Goal: Transaction & Acquisition: Purchase product/service

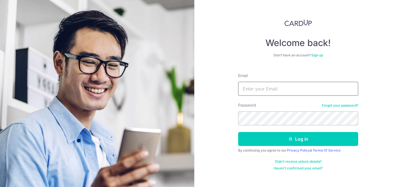
type input "[EMAIL_ADDRESS][DOMAIN_NAME]"
click at [238, 132] on button "Log in" at bounding box center [298, 139] width 120 height 14
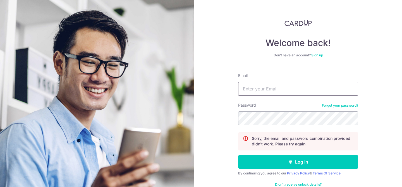
click at [299, 93] on input "Email" at bounding box center [298, 89] width 120 height 14
type input "[EMAIL_ADDRESS][DOMAIN_NAME]"
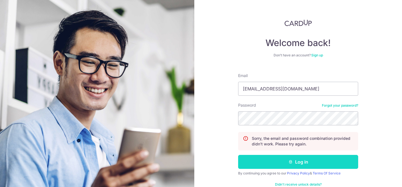
click at [290, 162] on icon "submit" at bounding box center [290, 162] width 4 height 4
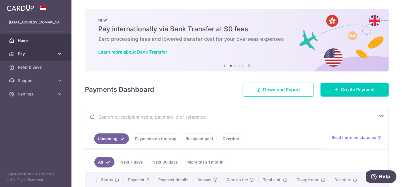
click at [59, 50] on link "Pay" at bounding box center [35, 53] width 71 height 13
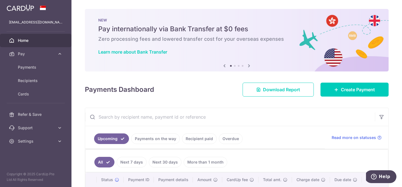
click at [250, 65] on icon at bounding box center [249, 65] width 7 height 7
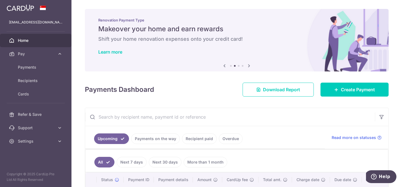
click at [250, 65] on icon at bounding box center [249, 65] width 7 height 7
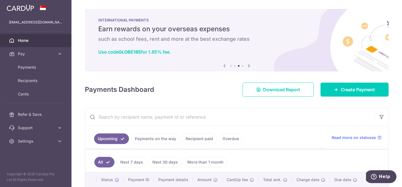
click at [250, 65] on icon at bounding box center [249, 65] width 7 height 7
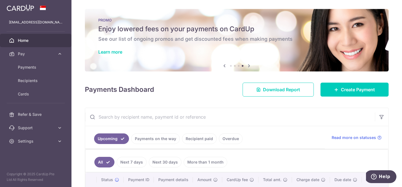
click at [250, 65] on icon at bounding box center [249, 65] width 7 height 7
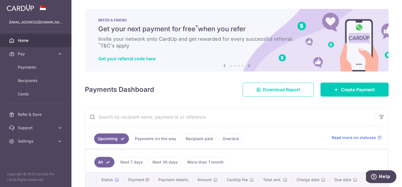
click at [250, 65] on icon at bounding box center [249, 65] width 7 height 7
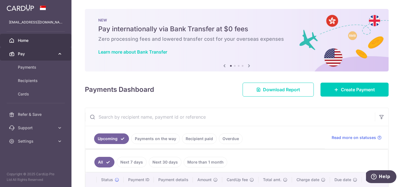
click at [29, 53] on span "Pay" at bounding box center [36, 54] width 37 height 6
click at [56, 55] on link "Pay" at bounding box center [35, 53] width 71 height 13
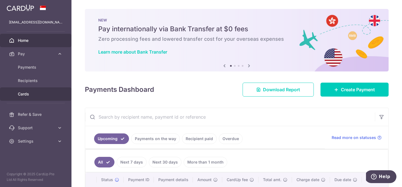
click at [32, 97] on span "Cards" at bounding box center [36, 94] width 37 height 6
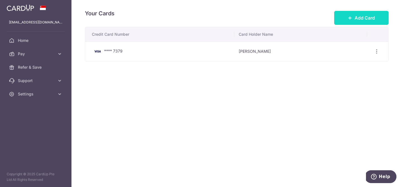
click at [360, 18] on span "Add Card" at bounding box center [364, 18] width 20 height 7
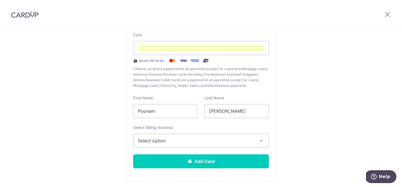
scroll to position [61, 0]
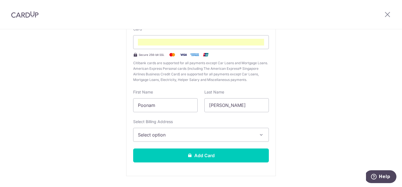
click at [187, 137] on span "Select option" at bounding box center [196, 134] width 116 height 7
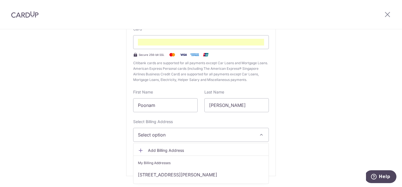
scroll to position [77, 0]
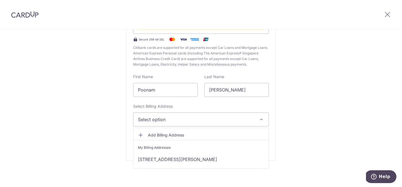
click at [174, 134] on span "Add Billing Address" at bounding box center [206, 135] width 116 height 6
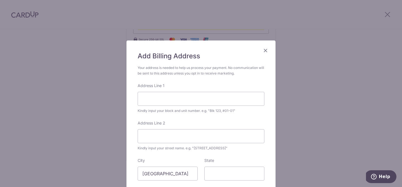
scroll to position [24, 0]
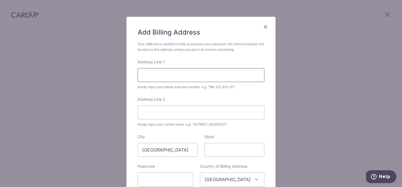
click at [193, 69] on input "Address Line 1" at bounding box center [201, 75] width 127 height 14
type input "Flat 14 Dartmouth House"
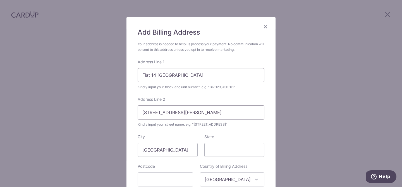
type input "15 Catherine Grove"
type input "London"
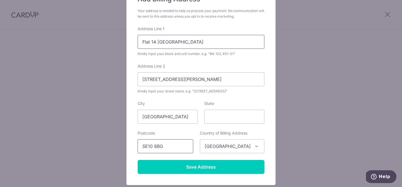
type input "SE10 8BG"
click at [252, 144] on span "Singapore" at bounding box center [232, 145] width 64 height 13
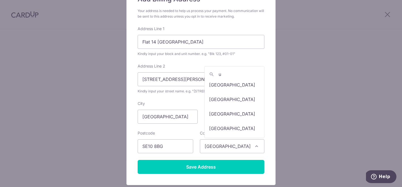
scroll to position [0, 0]
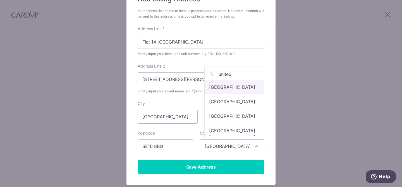
type input "united"
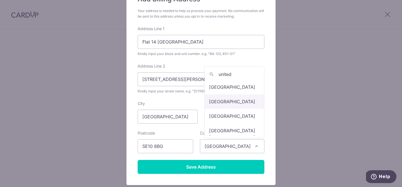
select select "77"
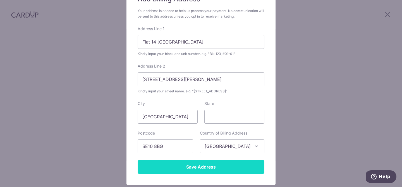
click at [205, 165] on input "Save Address" at bounding box center [201, 167] width 127 height 14
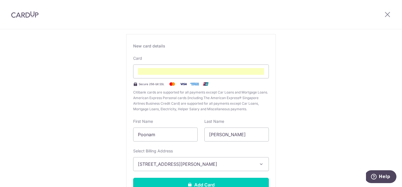
scroll to position [56, 0]
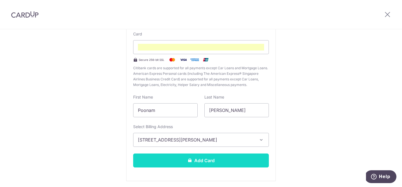
click at [207, 160] on button "Add Card" at bounding box center [201, 160] width 136 height 14
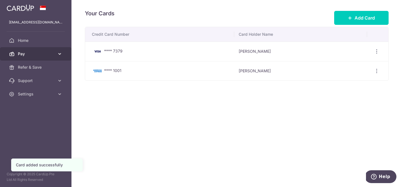
click at [40, 56] on span "Pay" at bounding box center [36, 54] width 37 height 6
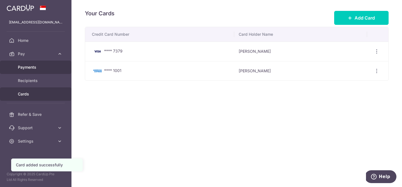
click at [38, 68] on span "Payments" at bounding box center [36, 67] width 37 height 6
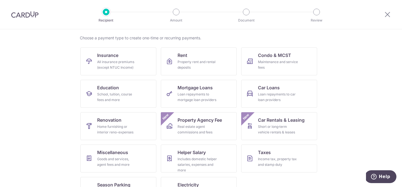
scroll to position [41, 0]
click at [216, 64] on div "Property rent and rental deposits" at bounding box center [197, 64] width 40 height 11
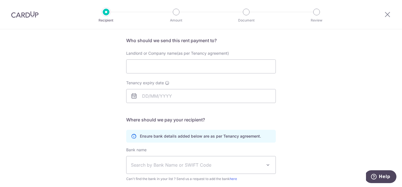
scroll to position [33, 0]
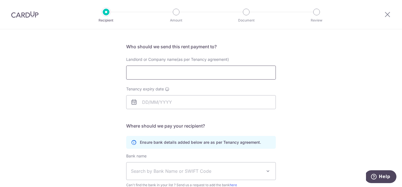
click at [213, 72] on input "Landlord or Company name(as per Tenancy agreement)" at bounding box center [201, 73] width 150 height 14
click at [204, 70] on input "Landlord or Company name(as per Tenancy agreement)" at bounding box center [201, 73] width 150 height 14
type input "Conran"
click at [174, 100] on input "Tenancy expiry date" at bounding box center [201, 102] width 150 height 14
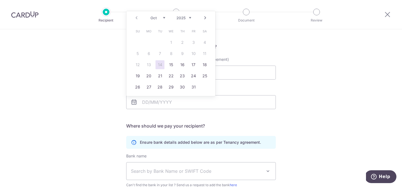
click at [189, 18] on select "2025 2026 2027 2028 2029 2030 2031 2032 2033 2034 2035" at bounding box center [183, 18] width 15 height 4
click at [204, 18] on link "Next" at bounding box center [205, 18] width 7 height 7
click at [309, 69] on div "Who would you like to pay? Your recipient does not need a CardUp account to rec…" at bounding box center [201, 129] width 402 height 266
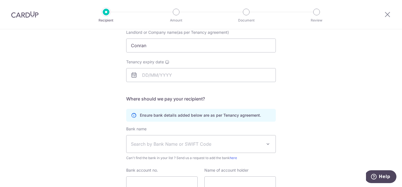
scroll to position [51, 0]
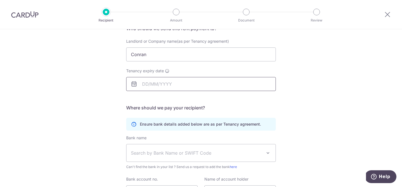
click at [182, 86] on input "Tenancy expiry date" at bounding box center [201, 84] width 150 height 14
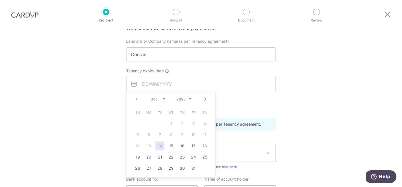
click at [205, 99] on link "Next" at bounding box center [205, 99] width 7 height 7
click at [186, 99] on select "2025 2026 2027 2028 2029 2030 2031 2032 2033 2034 2035 2036" at bounding box center [183, 99] width 15 height 4
click at [161, 145] on link "12" at bounding box center [159, 145] width 9 height 9
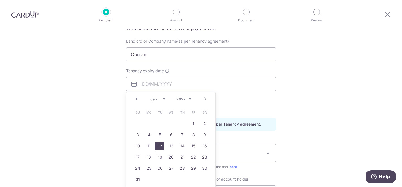
type input "12/01/2027"
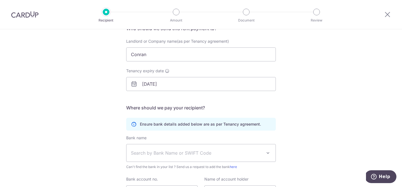
click at [330, 100] on div "Who would you like to pay? Your recipient does not need a CardUp account to rec…" at bounding box center [201, 111] width 402 height 266
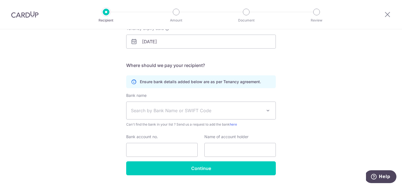
scroll to position [105, 0]
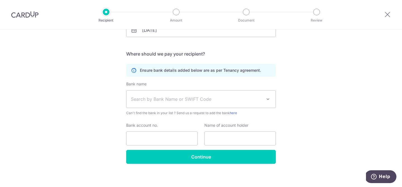
click at [260, 99] on span "Search by Bank Name or SWIFT Code" at bounding box center [196, 99] width 131 height 7
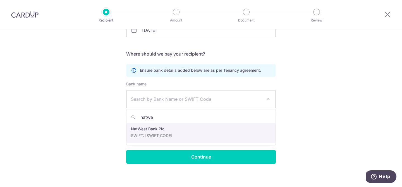
type input "natwes"
select select "23689"
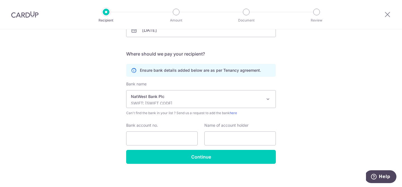
click at [304, 107] on div "Who would you like to pay? Your recipient does not need a CardUp account to rec…" at bounding box center [201, 57] width 402 height 266
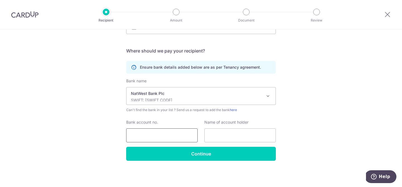
click at [173, 135] on input "Bank account no." at bounding box center [161, 135] width 71 height 14
click at [146, 137] on input "Bank account no." at bounding box center [161, 135] width 71 height 14
paste input "29746558"
type input "29746558"
click at [234, 134] on input "text" at bounding box center [239, 135] width 71 height 14
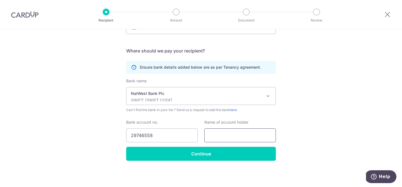
paste input "Conran"
type input "Conran"
click at [311, 135] on div "Who would you like to pay? Your recipient does not need a CardUp account to rec…" at bounding box center [201, 54] width 402 height 266
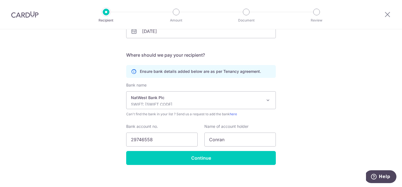
scroll to position [105, 0]
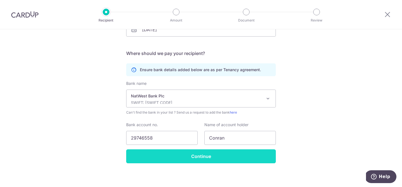
click at [246, 160] on input "Continue" at bounding box center [201, 156] width 150 height 14
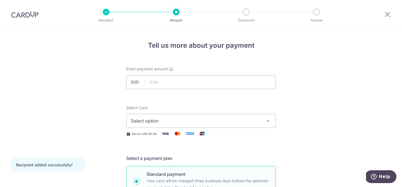
click at [133, 83] on span "SGD" at bounding box center [138, 82] width 15 height 6
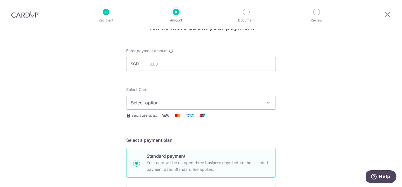
scroll to position [13, 0]
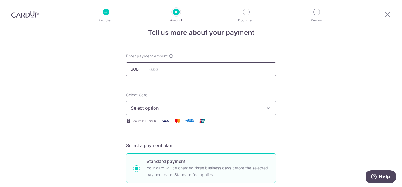
click at [148, 62] on input "text" at bounding box center [201, 69] width 150 height 14
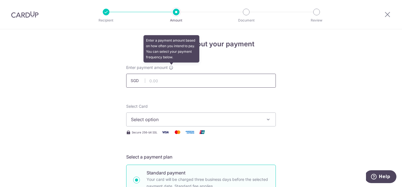
scroll to position [1, 0]
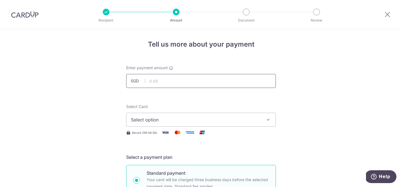
click at [133, 84] on input "text" at bounding box center [201, 81] width 150 height 14
click at [143, 83] on span "SGD" at bounding box center [138, 81] width 15 height 6
click at [150, 119] on span "Select option" at bounding box center [196, 119] width 130 height 7
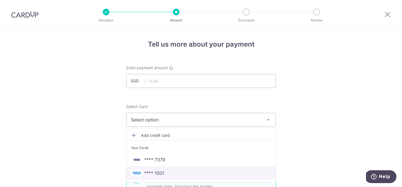
click at [154, 175] on span "**** 1001" at bounding box center [154, 173] width 20 height 7
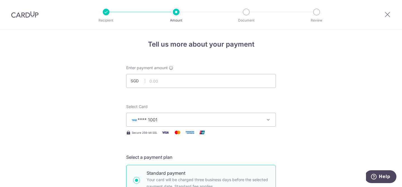
click at [124, 81] on div "Enter payment amount SGD" at bounding box center [201, 76] width 156 height 23
click at [134, 81] on span "SGD" at bounding box center [138, 81] width 15 height 6
click at [134, 107] on span "Select Card" at bounding box center [136, 106] width 21 height 5
click at [134, 113] on button "**** 1001" at bounding box center [201, 120] width 150 height 14
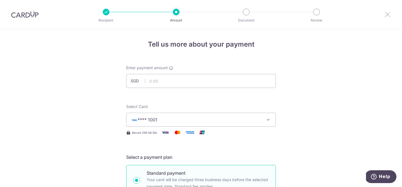
click at [389, 13] on icon at bounding box center [387, 14] width 7 height 7
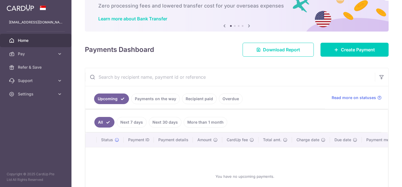
scroll to position [28, 0]
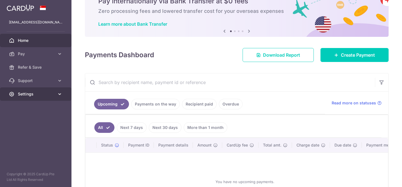
click at [29, 93] on span "Settings" at bounding box center [36, 94] width 37 height 6
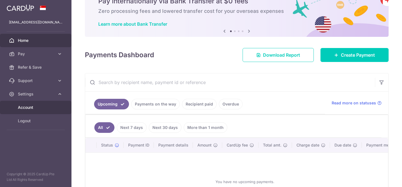
click at [34, 107] on span "Account" at bounding box center [36, 108] width 37 height 6
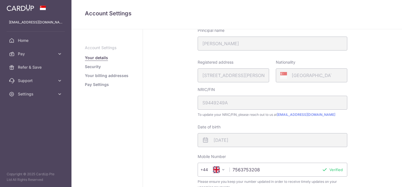
scroll to position [64, 0]
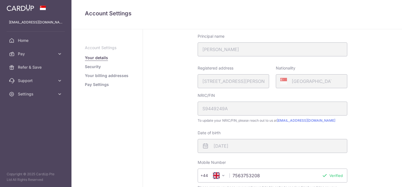
click at [95, 67] on link "Security" at bounding box center [93, 67] width 16 height 6
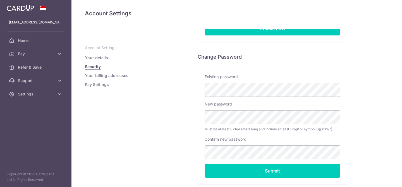
scroll to position [116, 0]
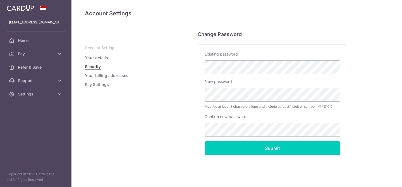
click at [98, 75] on link "Your billing addresses" at bounding box center [107, 76] width 44 height 6
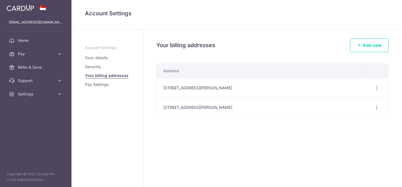
click at [98, 84] on link "Pay Settings" at bounding box center [97, 85] width 24 height 6
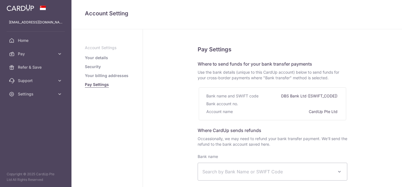
select select
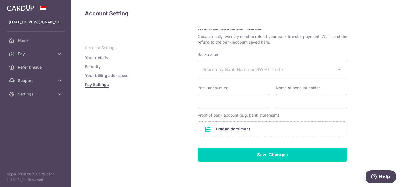
scroll to position [119, 0]
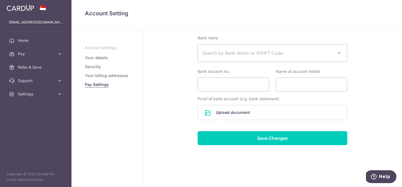
click at [94, 59] on link "Your details" at bounding box center [96, 58] width 23 height 6
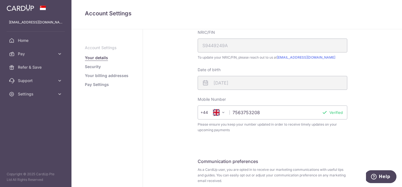
scroll to position [171, 0]
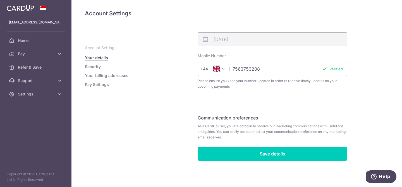
click at [182, 84] on div "My Details First name Poonam Last name Damani Please confirm your first and las…" at bounding box center [272, 22] width 259 height 329
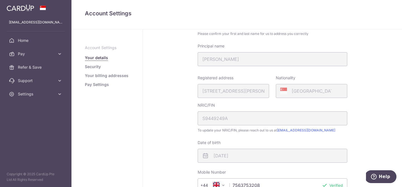
scroll to position [32, 0]
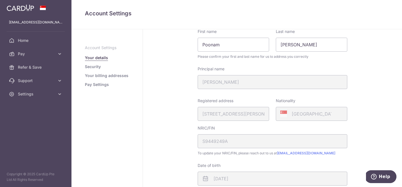
click at [317, 111] on div "[GEOGRAPHIC_DATA]" at bounding box center [311, 114] width 71 height 14
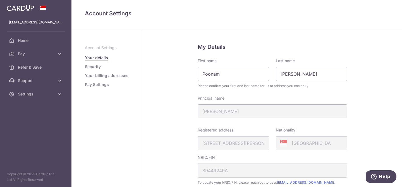
scroll to position [0, 0]
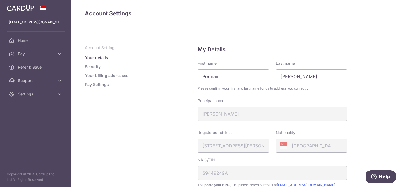
click at [106, 46] on p "Account Settings" at bounding box center [107, 48] width 44 height 6
click at [91, 71] on ul "Account Settings Your details Security Your billing addresses Pay Settings" at bounding box center [107, 66] width 44 height 42
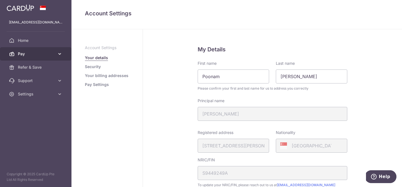
click at [28, 52] on span "Pay" at bounding box center [36, 54] width 37 height 6
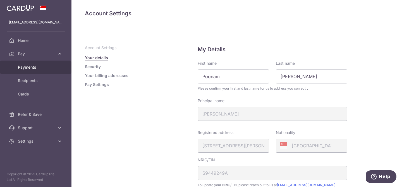
click at [30, 70] on link "Payments" at bounding box center [35, 67] width 71 height 13
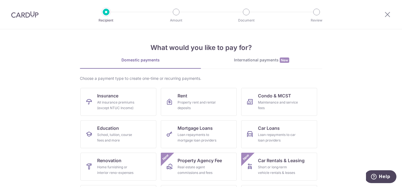
click at [241, 60] on div "International payments New" at bounding box center [261, 60] width 121 height 6
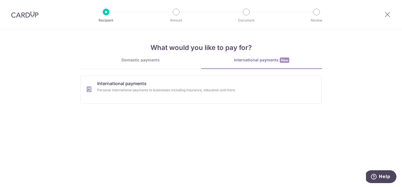
click at [152, 59] on div "Domestic payments" at bounding box center [140, 60] width 121 height 6
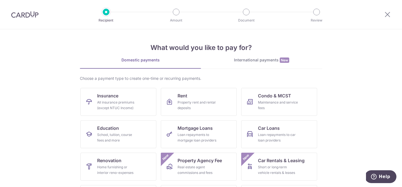
click at [243, 61] on div "International payments New" at bounding box center [261, 60] width 121 height 6
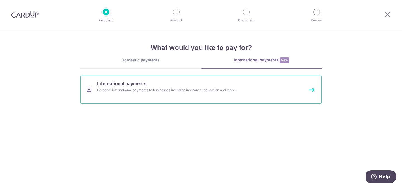
click at [171, 84] on link "International payments Personal international payments to businesses including …" at bounding box center [200, 90] width 241 height 28
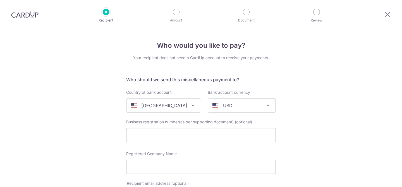
select select
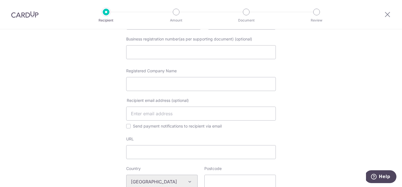
scroll to position [13, 0]
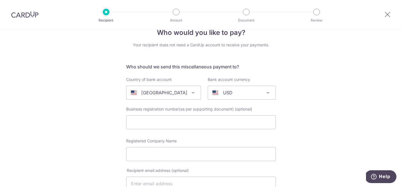
click at [190, 92] on span at bounding box center [193, 92] width 7 height 7
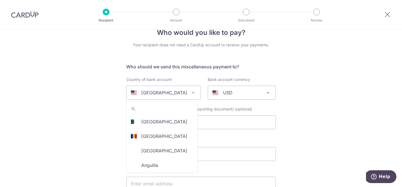
scroll to position [1711, 0]
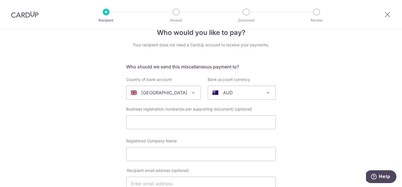
select select "77"
select select "United Kingdom"
select select
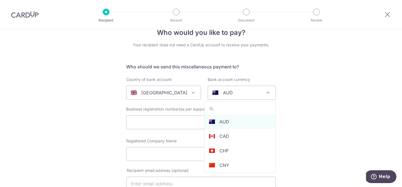
click at [260, 95] on div "AUD" at bounding box center [237, 92] width 50 height 7
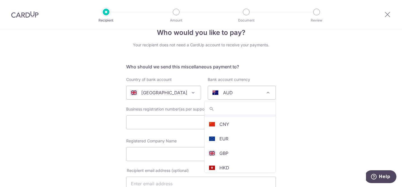
scroll to position [41, 0]
select select "10"
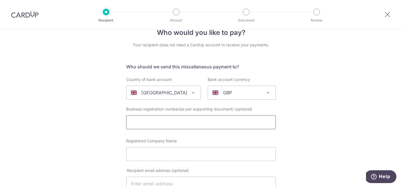
click at [248, 121] on input "text" at bounding box center [201, 122] width 150 height 14
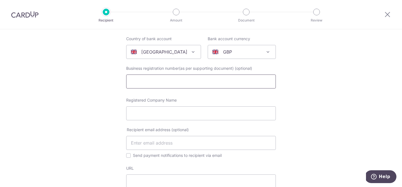
scroll to position [54, 0]
click at [228, 114] on input "Registered Company Name" at bounding box center [201, 113] width 150 height 14
type input "Conran"
click at [181, 151] on div "Recipient email address (optional) Send payment notifications to recipient via …" at bounding box center [201, 142] width 150 height 32
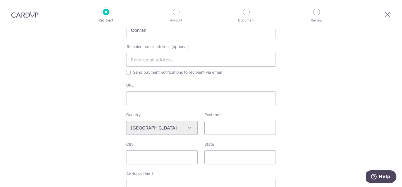
scroll to position [146, 0]
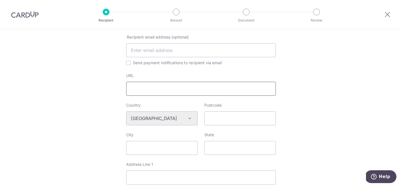
click at [168, 89] on input "URL" at bounding box center [201, 89] width 150 height 14
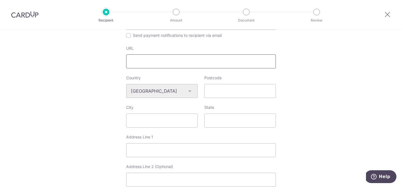
scroll to position [175, 0]
click at [228, 84] on input "Postcode" at bounding box center [239, 89] width 71 height 14
click at [314, 94] on div "Who would you like to pay? Your recipient does not need a CardUp account to rec…" at bounding box center [201, 92] width 402 height 477
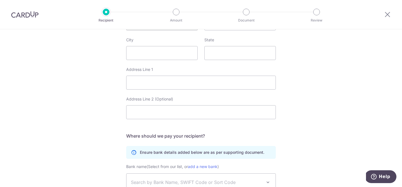
scroll to position [319, 0]
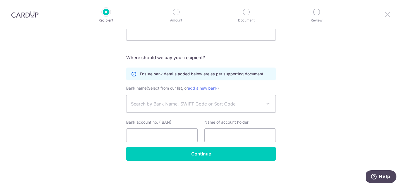
click at [388, 12] on icon at bounding box center [387, 14] width 7 height 7
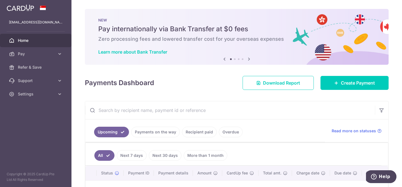
click at [16, 11] on img at bounding box center [20, 7] width 27 height 7
click at [45, 95] on span "Settings" at bounding box center [36, 94] width 37 height 6
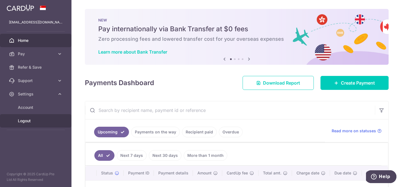
click at [35, 123] on span "Logout" at bounding box center [36, 121] width 37 height 6
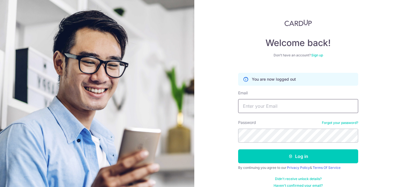
scroll to position [8, 0]
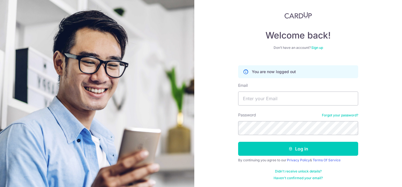
click at [318, 46] on link "Sign up" at bounding box center [317, 47] width 12 height 4
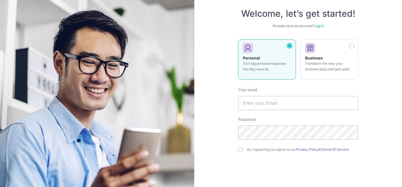
scroll to position [32, 0]
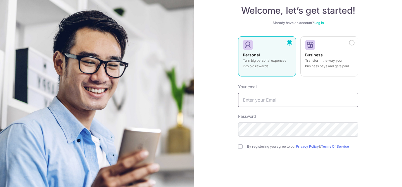
click at [267, 102] on input "text" at bounding box center [298, 100] width 120 height 14
type input "[EMAIL_ADDRESS][DOMAIN_NAME]"
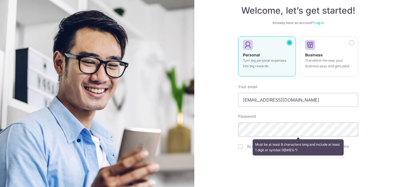
click at [248, 116] on label "Password" at bounding box center [247, 117] width 18 height 6
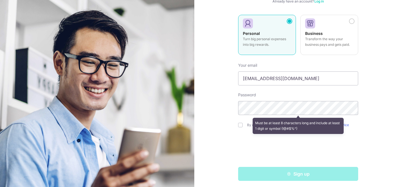
click at [379, 119] on div "Welcome, let’s get started! Already have an account? Log in Personal Turn big p…" at bounding box center [298, 93] width 208 height 187
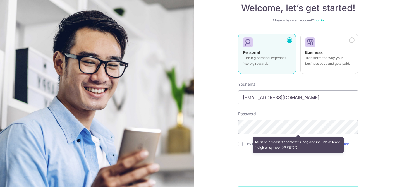
scroll to position [0, 0]
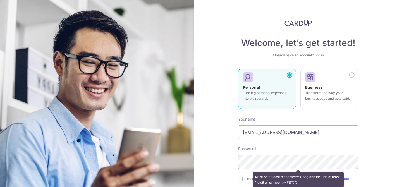
click at [319, 55] on link "Log in" at bounding box center [318, 55] width 9 height 4
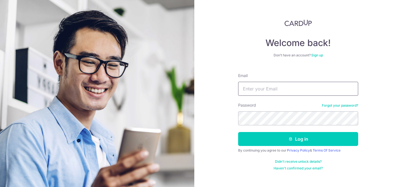
click at [288, 89] on input "Email" at bounding box center [298, 89] width 120 height 14
type input "[EMAIL_ADDRESS][DOMAIN_NAME]"
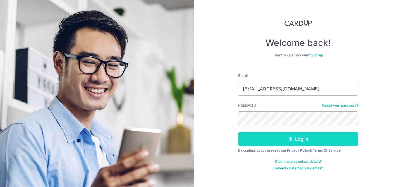
click at [295, 143] on button "Log in" at bounding box center [298, 139] width 120 height 14
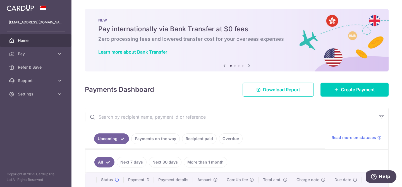
click at [21, 9] on img at bounding box center [20, 7] width 27 height 7
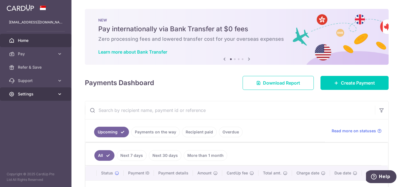
click at [47, 95] on span "Settings" at bounding box center [36, 94] width 37 height 6
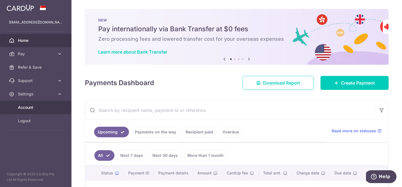
click at [29, 106] on span "Account" at bounding box center [36, 108] width 37 height 6
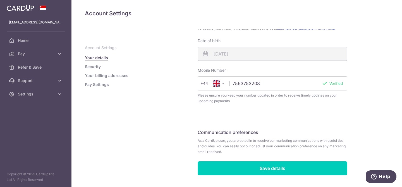
scroll to position [171, 0]
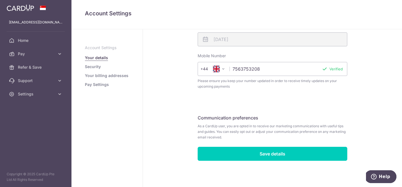
click at [99, 68] on link "Security" at bounding box center [93, 67] width 16 height 6
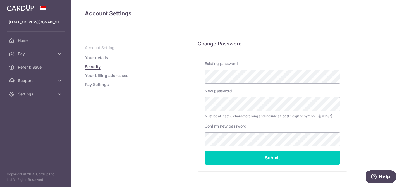
scroll to position [128, 0]
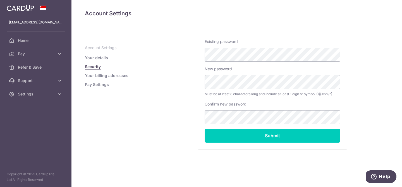
click at [95, 75] on link "Your billing addresses" at bounding box center [107, 76] width 44 height 6
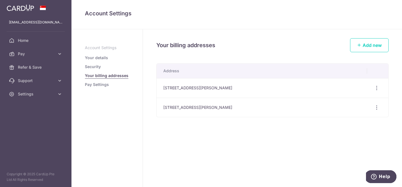
click at [95, 84] on link "Pay Settings" at bounding box center [97, 85] width 24 height 6
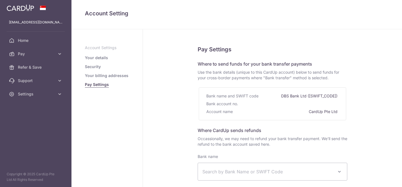
select select
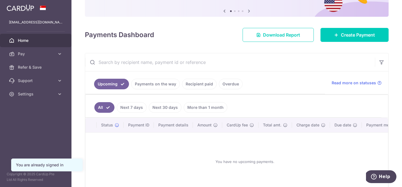
scroll to position [72, 0]
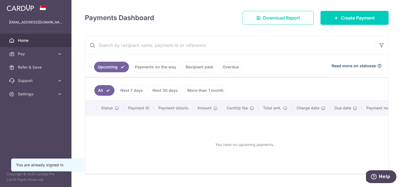
click at [362, 66] on span "Read more on statuses" at bounding box center [353, 66] width 44 height 6
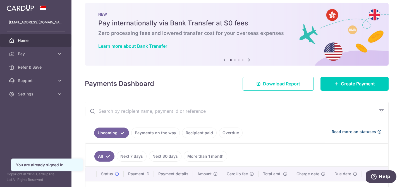
scroll to position [0, 0]
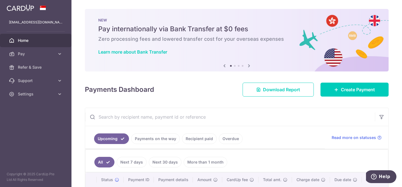
click at [248, 65] on icon at bounding box center [249, 65] width 7 height 7
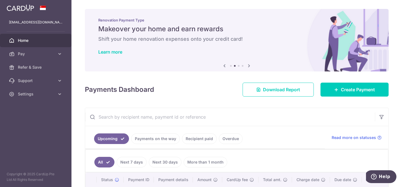
click at [248, 65] on icon at bounding box center [249, 65] width 7 height 7
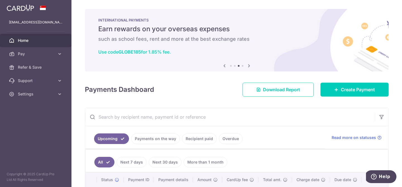
click at [122, 52] on b "GLOBE185" at bounding box center [129, 52] width 23 height 6
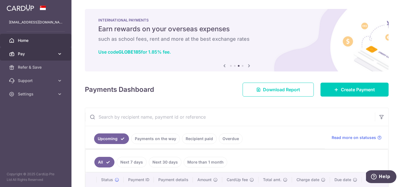
click at [33, 54] on span "Pay" at bounding box center [36, 54] width 37 height 6
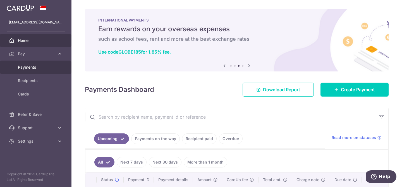
click at [41, 65] on span "Payments" at bounding box center [36, 67] width 37 height 6
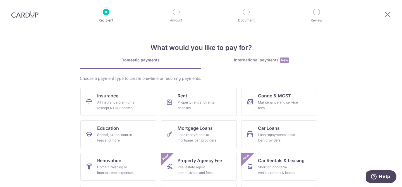
click at [253, 63] on link "International payments New" at bounding box center [261, 62] width 121 height 11
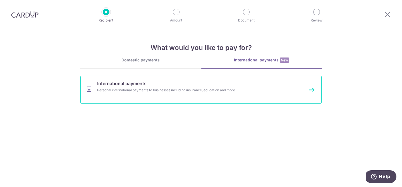
click at [178, 92] on div "Personal international payments to businesses including insurance, education an…" at bounding box center [193, 90] width 193 height 6
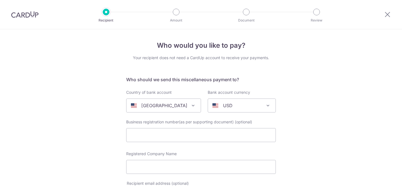
select select
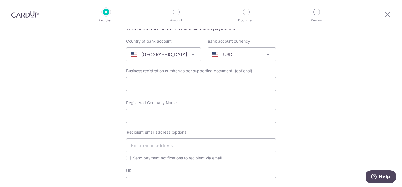
click at [190, 54] on span at bounding box center [193, 54] width 7 height 7
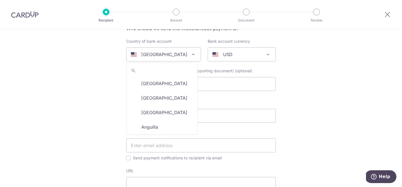
scroll to position [1711, 0]
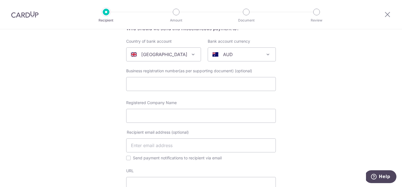
select select "77"
select select "[GEOGRAPHIC_DATA]"
select select
click at [267, 55] on span at bounding box center [267, 54] width 7 height 7
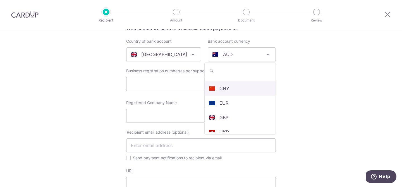
scroll to position [38, 0]
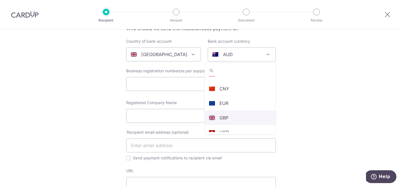
select select "10"
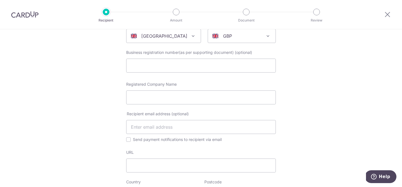
scroll to position [80, 0]
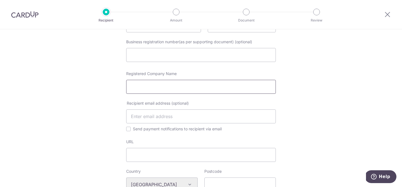
click at [213, 82] on input "Registered Company Name" at bounding box center [201, 87] width 150 height 14
drag, startPoint x: 167, startPoint y: 86, endPoint x: 115, endPoint y: 86, distance: 51.9
click at [115, 86] on div "Who would you like to pay? Your recipient does not need a CardUp account to rec…" at bounding box center [201, 187] width 402 height 477
paste input "H&PCE Limited"
type input "H&PCE Limited"
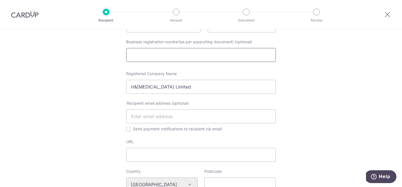
click at [179, 58] on input "text" at bounding box center [201, 55] width 150 height 14
paste input "06532760"
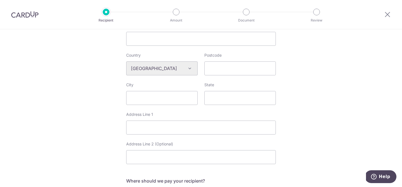
scroll to position [197, 0]
type input "06532760"
click at [231, 70] on input "Postcode" at bounding box center [239, 68] width 71 height 14
paste input "SE10 8NB"
type input "SE10 8NB"
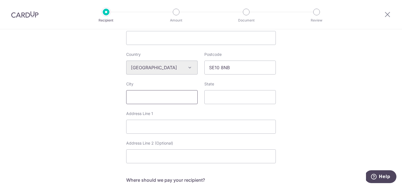
click at [179, 94] on input "City" at bounding box center [161, 97] width 71 height 14
click at [181, 128] on input "Address Line 1" at bounding box center [201, 127] width 150 height 14
paste input "221 Greenwich High Road"
type input "221 Greenwich High Road"
click at [304, 119] on div "Who would you like to pay? Your recipient does not need a CardUp account to rec…" at bounding box center [201, 70] width 402 height 477
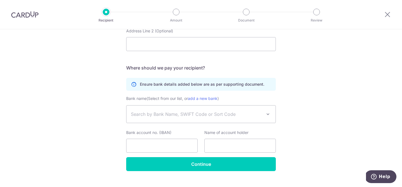
scroll to position [319, 0]
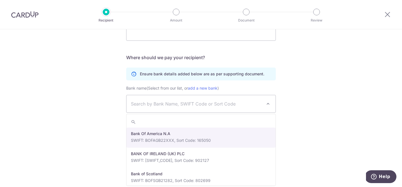
click at [187, 99] on span "Search by Bank Name, SWIFT Code or Sort Code" at bounding box center [200, 103] width 149 height 17
type input "n"
paste input "NWBKGB2L"
type input "NWBKGB2L"
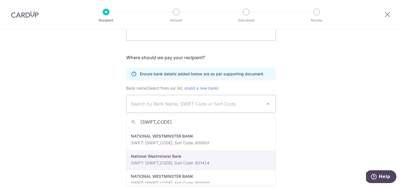
scroll to position [110, 0]
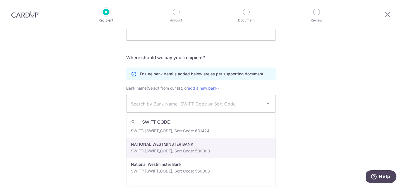
select select "22963"
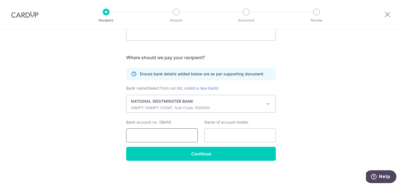
click at [171, 138] on input "Bank account no. (IBAN)" at bounding box center [161, 135] width 71 height 14
click at [191, 131] on input "Bank account no. (IBAN)" at bounding box center [161, 135] width 71 height 14
paste input "29746558"
type input "29746558"
click at [221, 138] on input "text" at bounding box center [239, 135] width 71 height 14
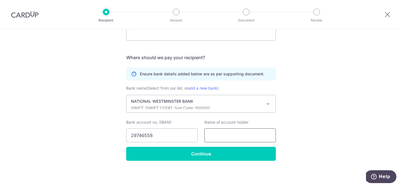
paste input "Conran"
type input "Conran"
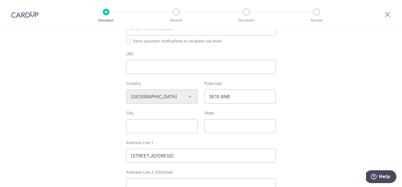
scroll to position [123, 0]
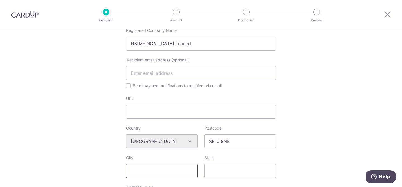
click at [155, 172] on input "City" at bounding box center [161, 171] width 71 height 14
type input "London"
click at [279, 149] on div "Who would you like to pay? Your recipient does not need a CardUp account to rec…" at bounding box center [201, 144] width 402 height 477
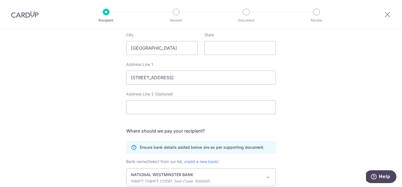
scroll to position [319, 0]
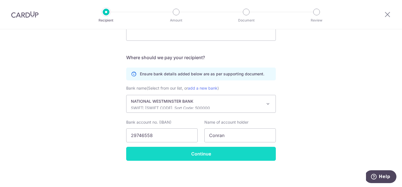
click at [239, 158] on input "Continue" at bounding box center [201, 154] width 150 height 14
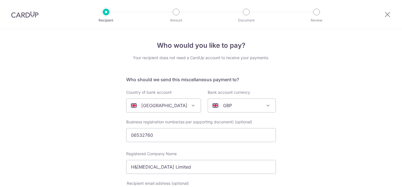
select select "22963"
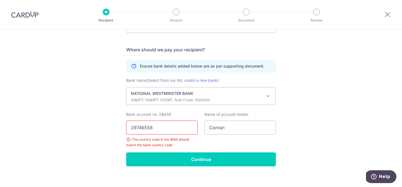
scroll to position [333, 0]
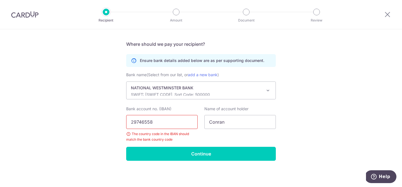
click at [158, 123] on input "29746558" at bounding box center [161, 122] width 71 height 14
paste input "GB56NWBK500000"
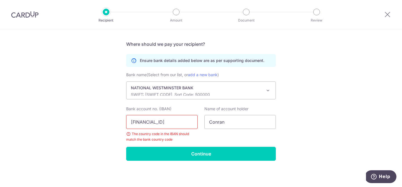
type input "[FINANCIAL_ID]"
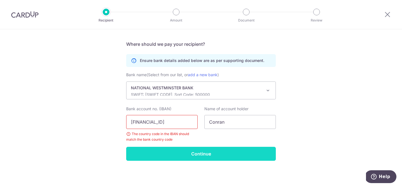
click at [200, 157] on input "Continue" at bounding box center [201, 154] width 150 height 14
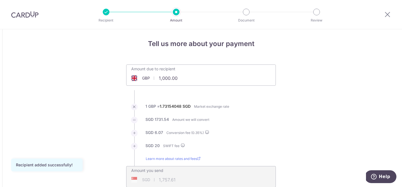
scroll to position [13, 0]
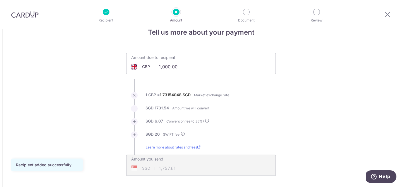
click at [174, 66] on input "1,000.00" at bounding box center [169, 66] width 86 height 13
click at [179, 66] on input "1,000.00" at bounding box center [169, 66] width 86 height 13
type input "1"
type input "2,500.00"
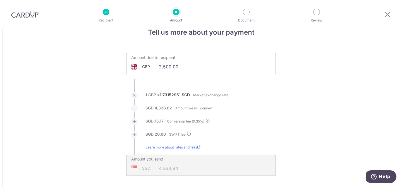
type input "4,363.94"
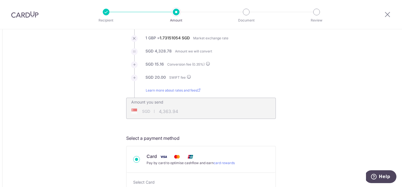
scroll to position [74, 0]
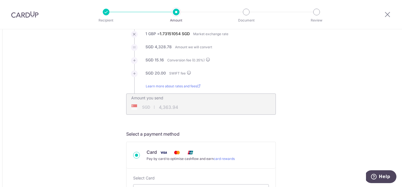
click at [167, 107] on div "SGD 4,363.94 4363.94" at bounding box center [165, 107] width 78 height 13
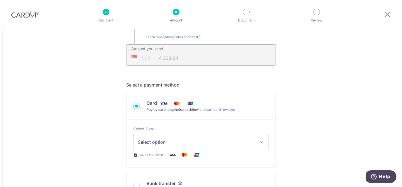
scroll to position [131, 0]
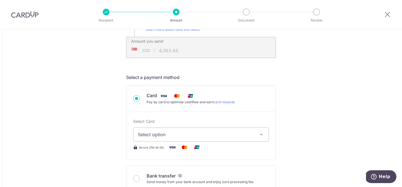
click at [154, 134] on span "Select option" at bounding box center [196, 134] width 116 height 7
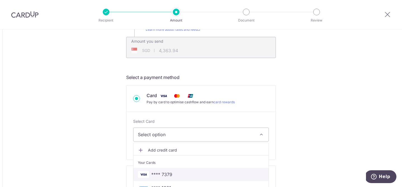
scroll to position [154, 0]
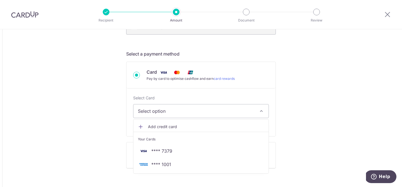
click at [164, 163] on span "**** 1001" at bounding box center [161, 164] width 20 height 7
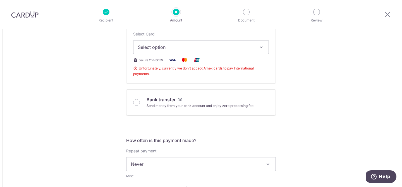
scroll to position [151, 0]
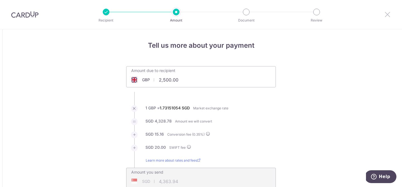
click at [386, 15] on icon at bounding box center [387, 14] width 7 height 7
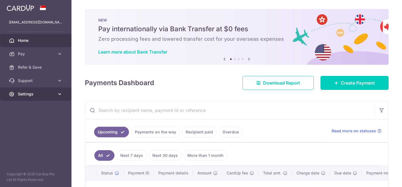
click at [40, 97] on span "Settings" at bounding box center [36, 94] width 37 height 6
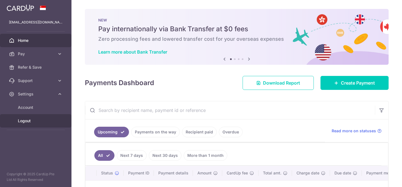
click at [35, 118] on span "Logout" at bounding box center [36, 121] width 37 height 6
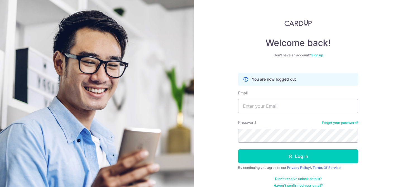
scroll to position [8, 0]
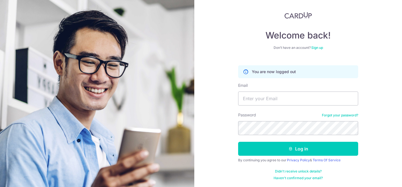
click at [318, 47] on link "Sign up" at bounding box center [317, 47] width 12 height 4
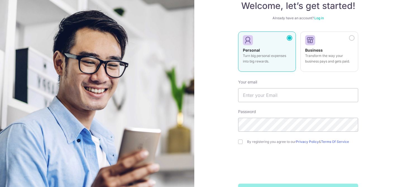
scroll to position [45, 0]
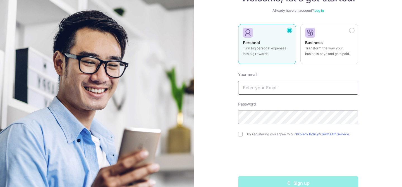
click at [272, 90] on input "text" at bounding box center [298, 88] width 120 height 14
type input "[EMAIL_ADDRESS][DOMAIN_NAME]"
click at [241, 134] on input "checkbox" at bounding box center [240, 134] width 4 height 4
checkbox input "true"
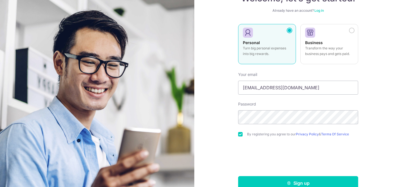
scroll to position [57, 0]
